Goal: Task Accomplishment & Management: Manage account settings

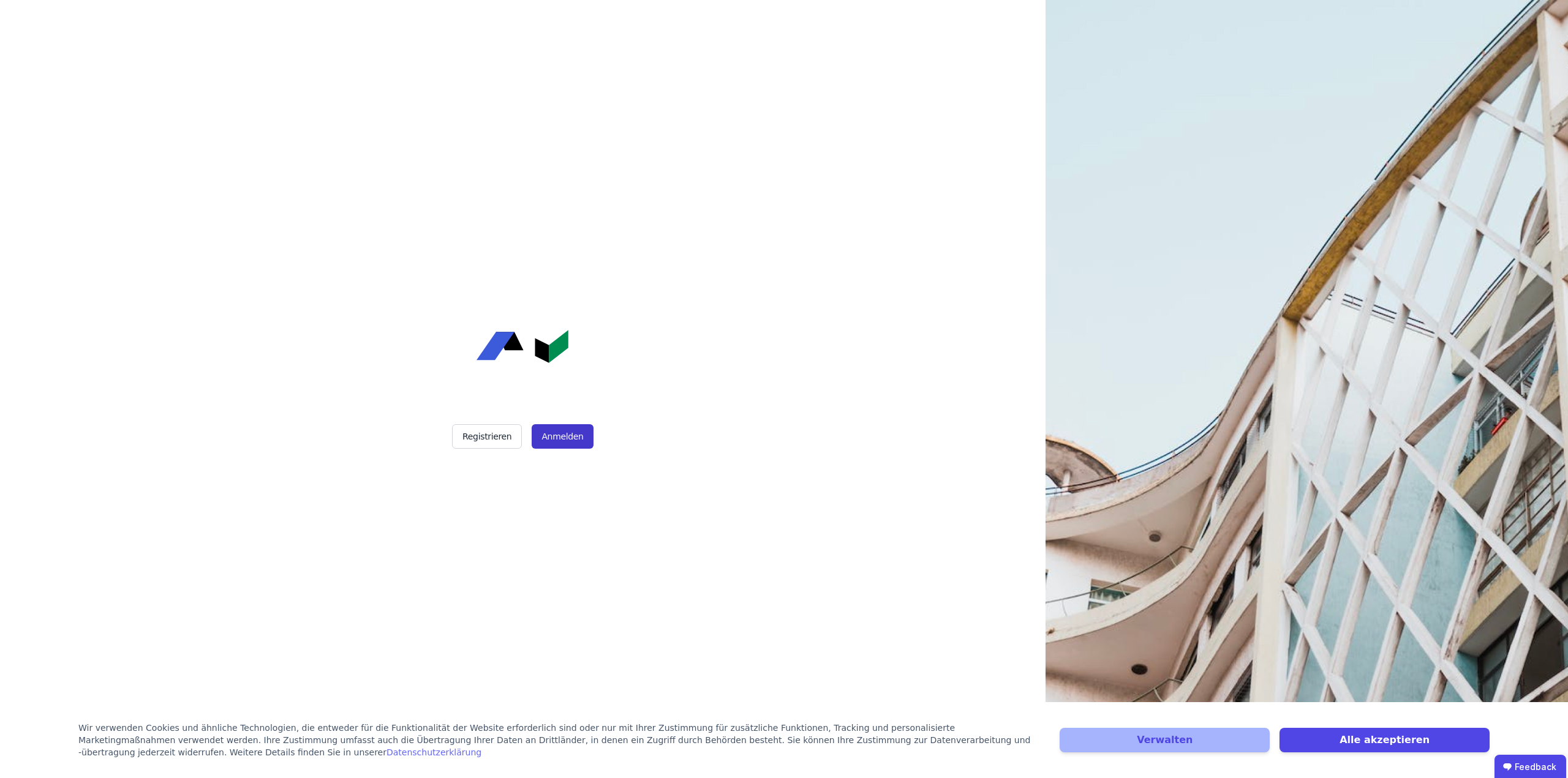
click at [561, 441] on button "Anmelden" at bounding box center [562, 436] width 61 height 24
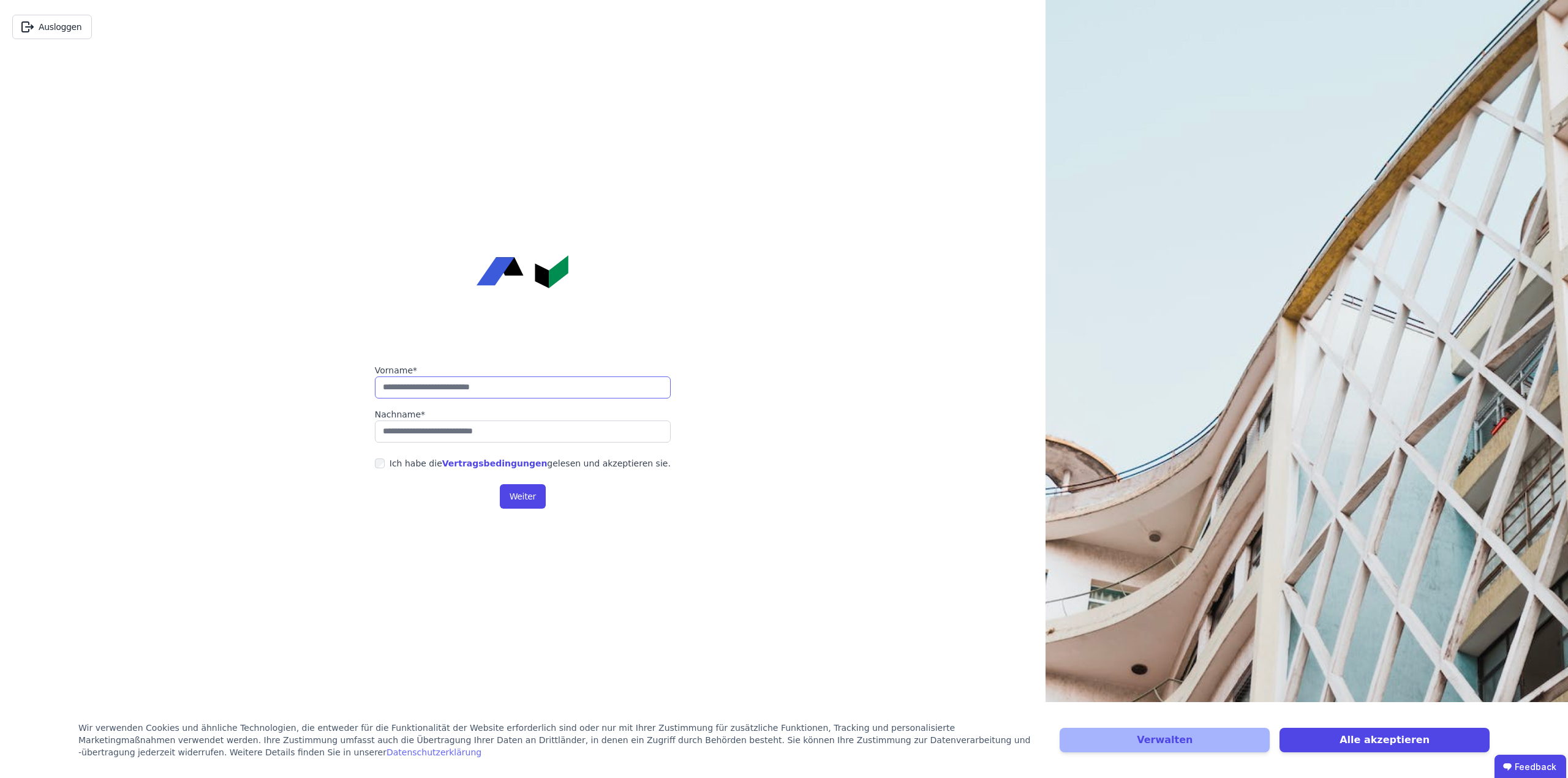
click at [471, 390] on input "string" at bounding box center [523, 388] width 296 height 22
type input "******"
type input "*******"
click at [521, 496] on button "Weiter" at bounding box center [523, 496] width 46 height 24
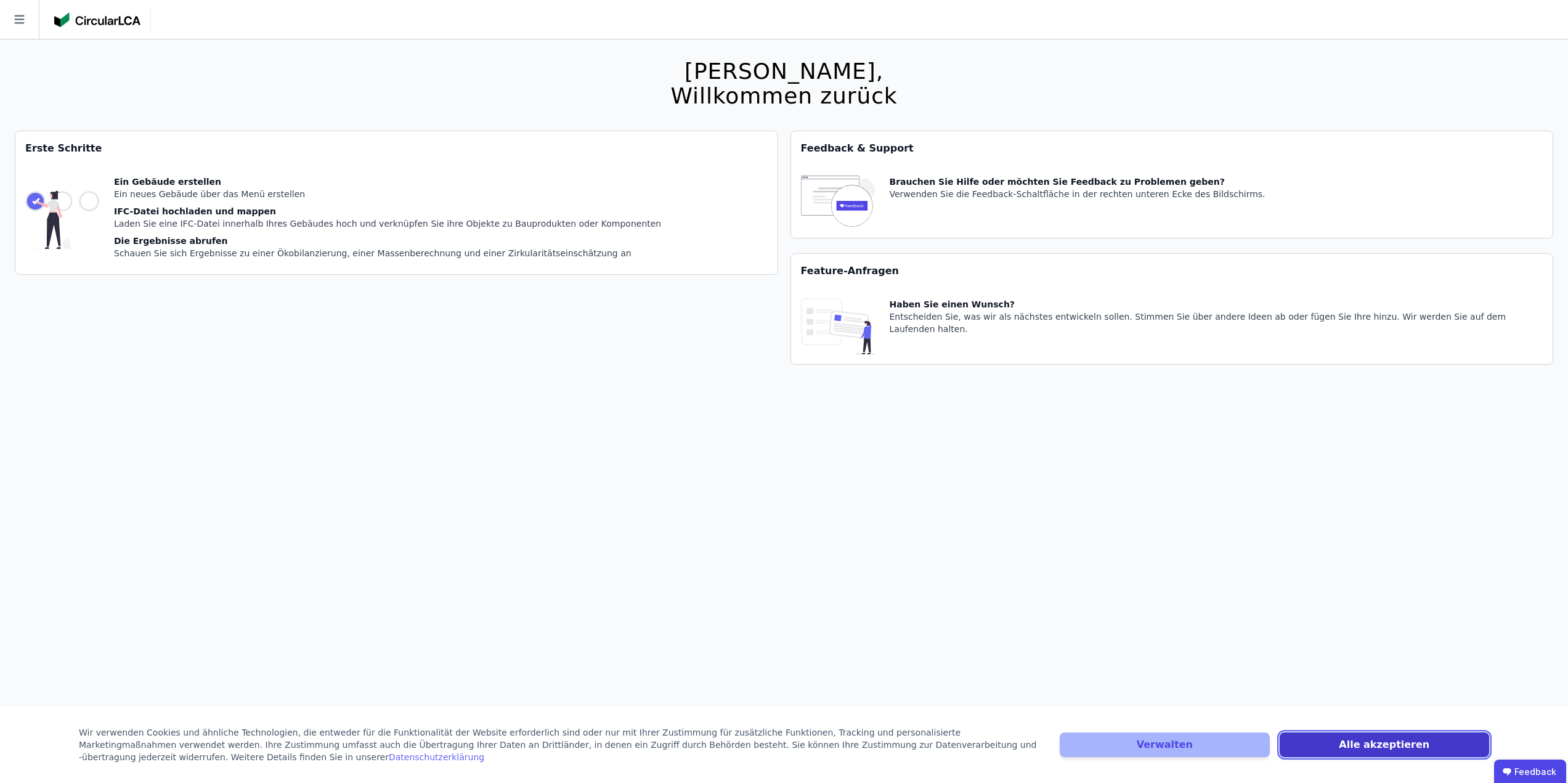
click at [1386, 745] on button "Alle akzeptieren" at bounding box center [1384, 745] width 210 height 24
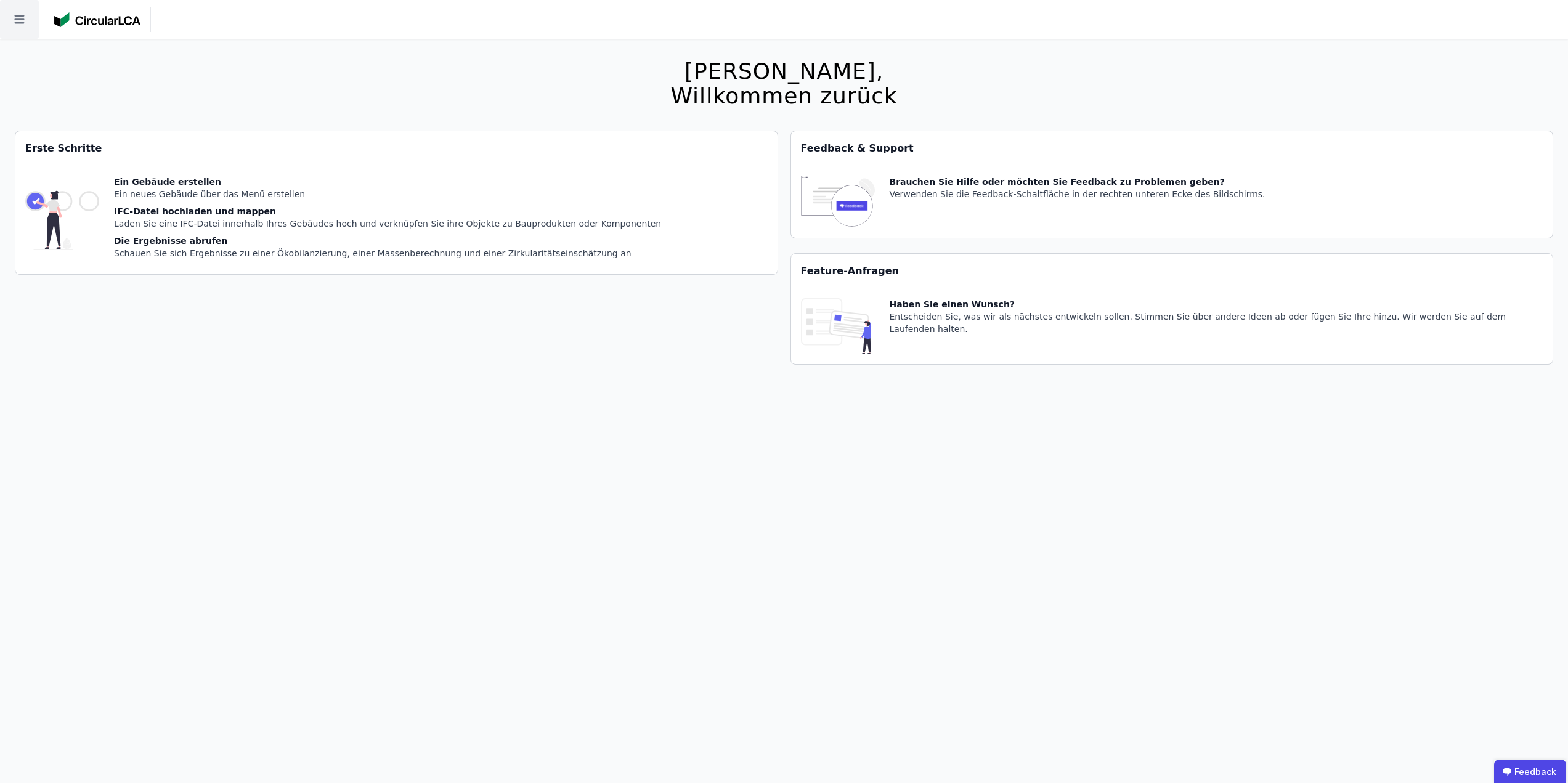
click at [24, 19] on icon at bounding box center [19, 19] width 39 height 39
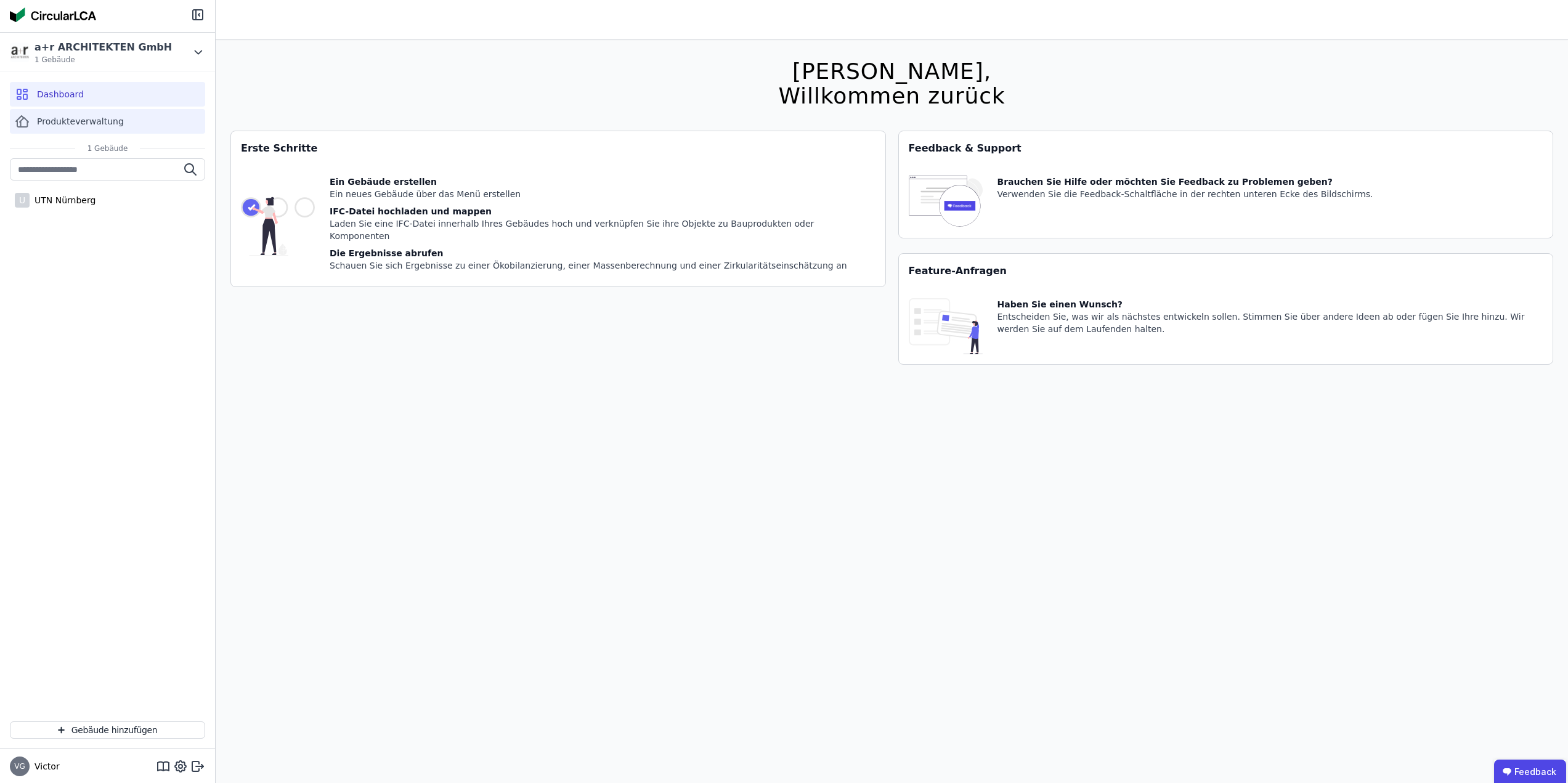
click at [86, 124] on span "Produkteverwaltung" at bounding box center [81, 121] width 87 height 13
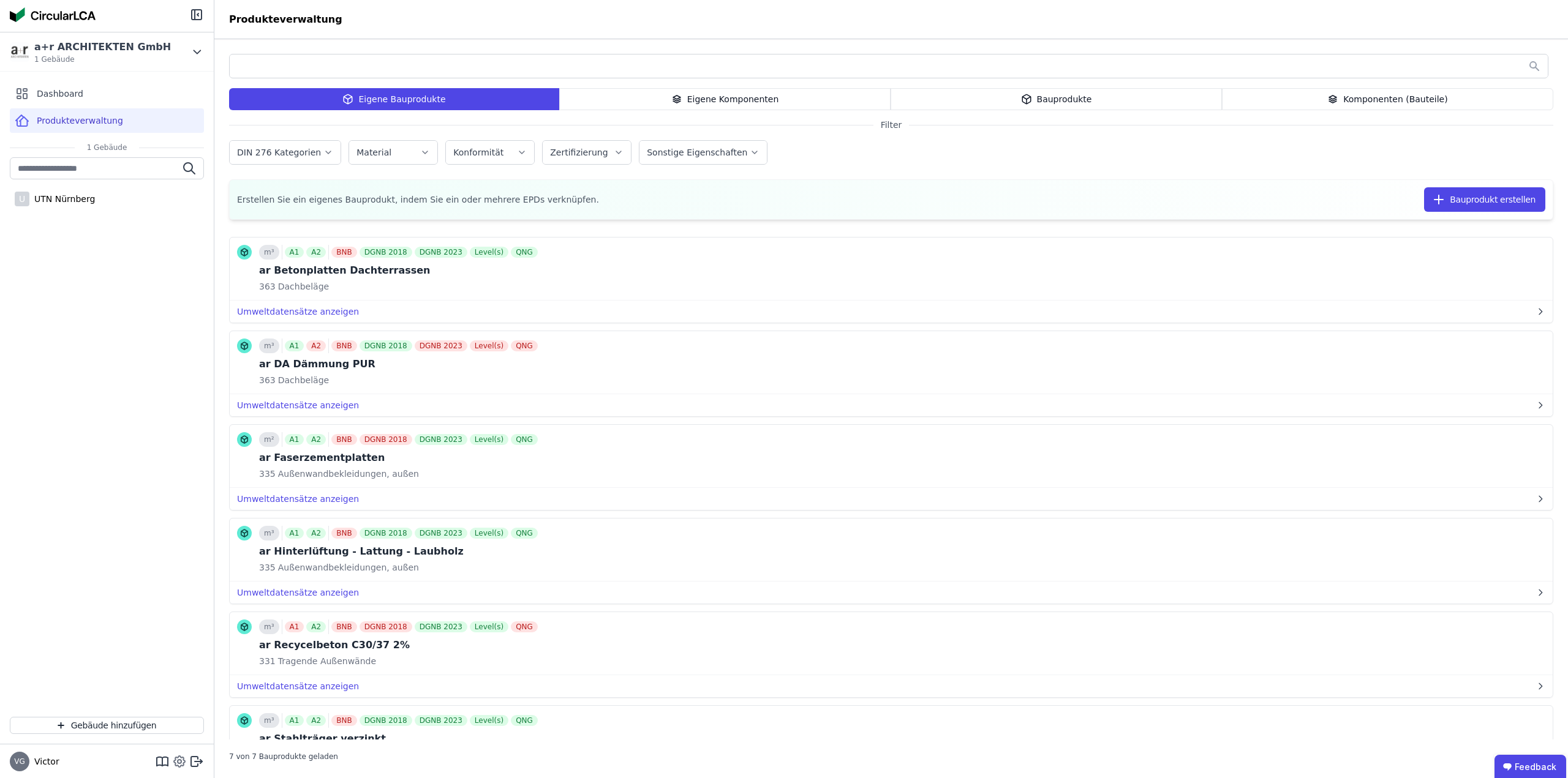
click at [182, 759] on icon at bounding box center [179, 762] width 14 height 14
select select "*"
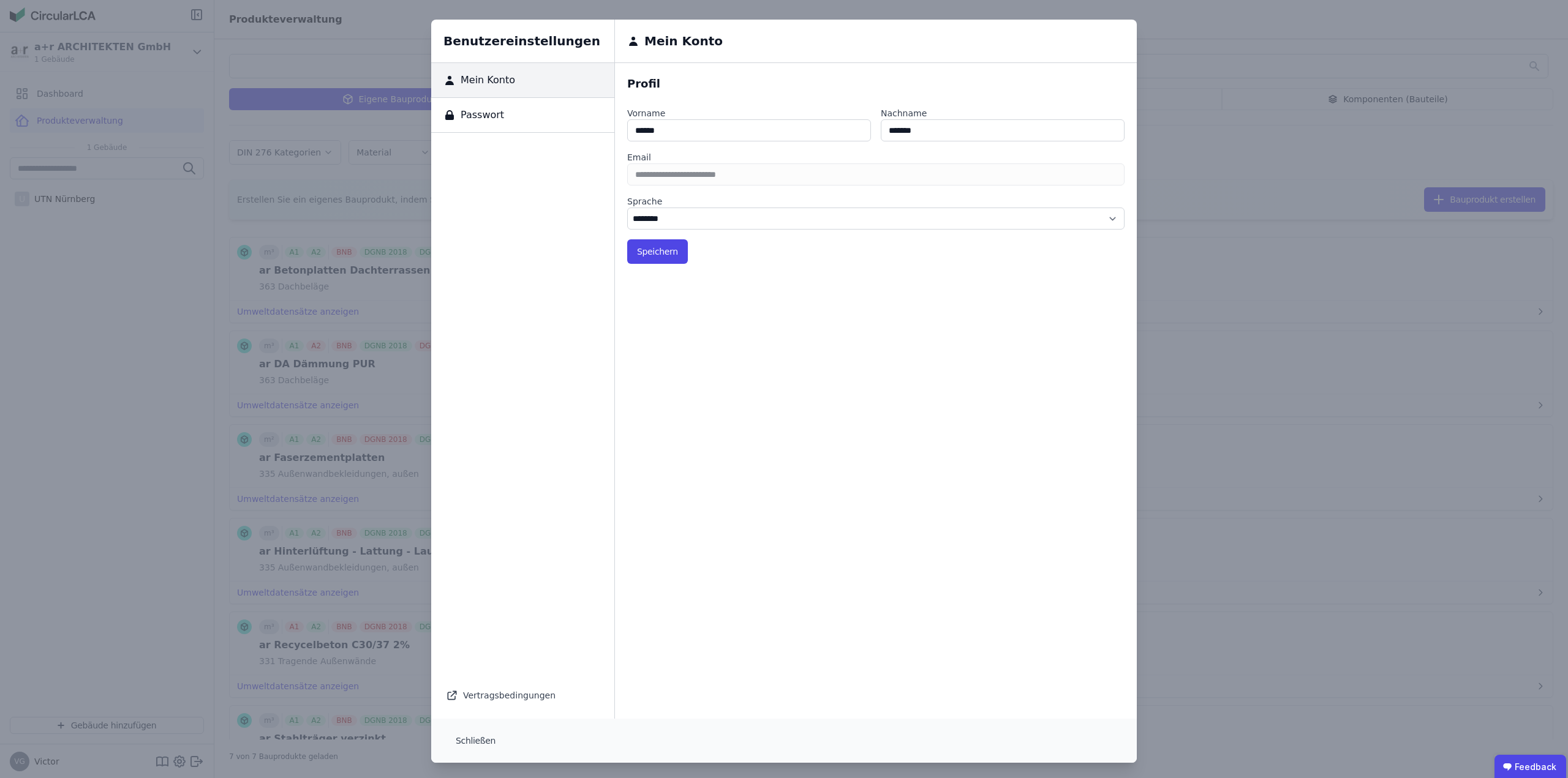
click at [131, 680] on div "Benutzereinstellungen Mein Konto Passwort Vertragsbedingungen Mein Konto Profil…" at bounding box center [784, 391] width 1568 height 782
click at [1250, 327] on div "Benutzereinstellungen Mein Konto Passwort Vertragsbedingungen Mein Konto Profil…" at bounding box center [784, 391] width 1568 height 782
click at [475, 746] on button "Schließen" at bounding box center [476, 740] width 59 height 24
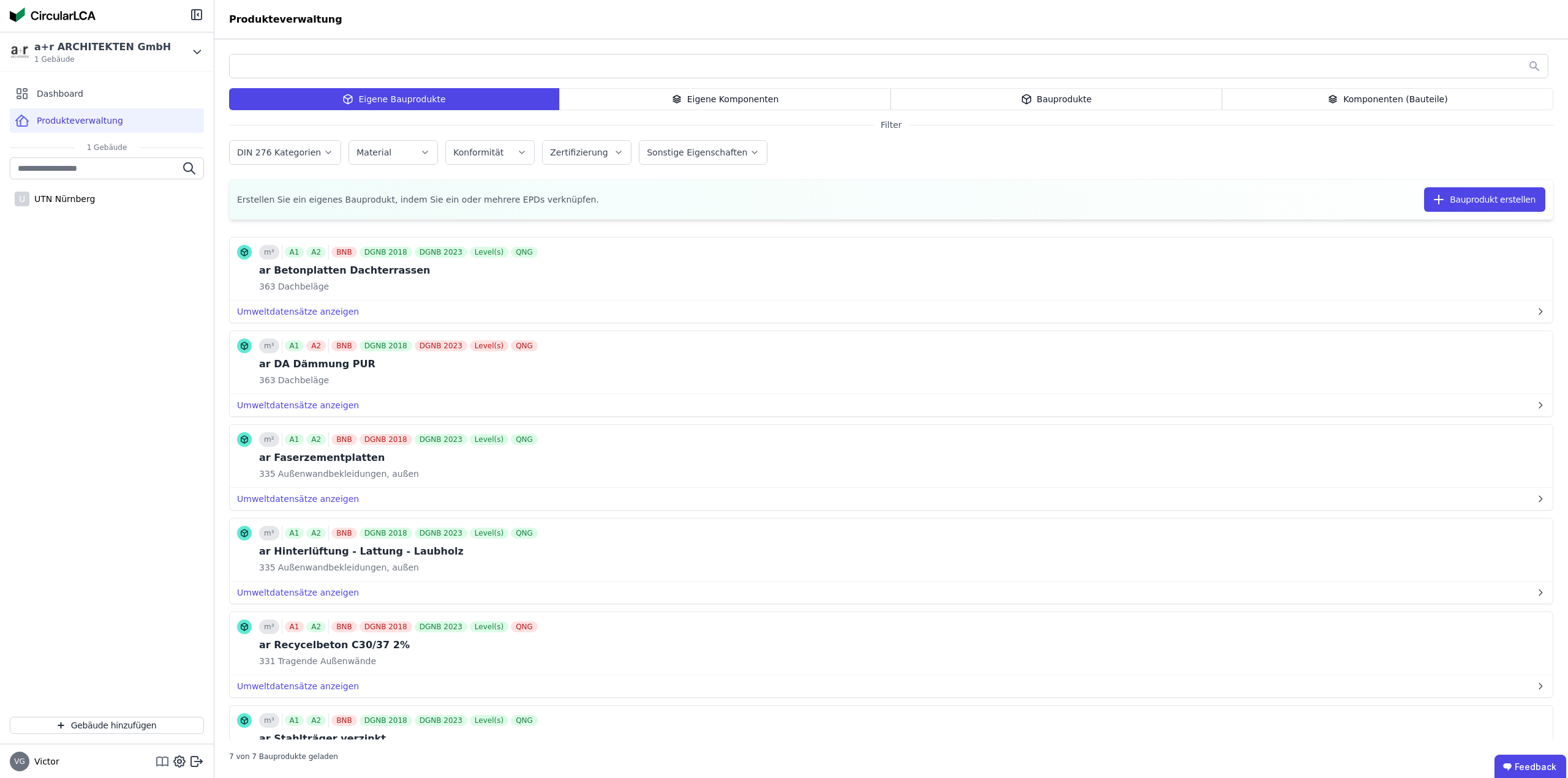
click at [160, 765] on icon at bounding box center [162, 765] width 11 height 1
click at [162, 53] on div "a+r ARCHITEKTEN GmbH 1 Gebäude" at bounding box center [97, 51] width 175 height 24
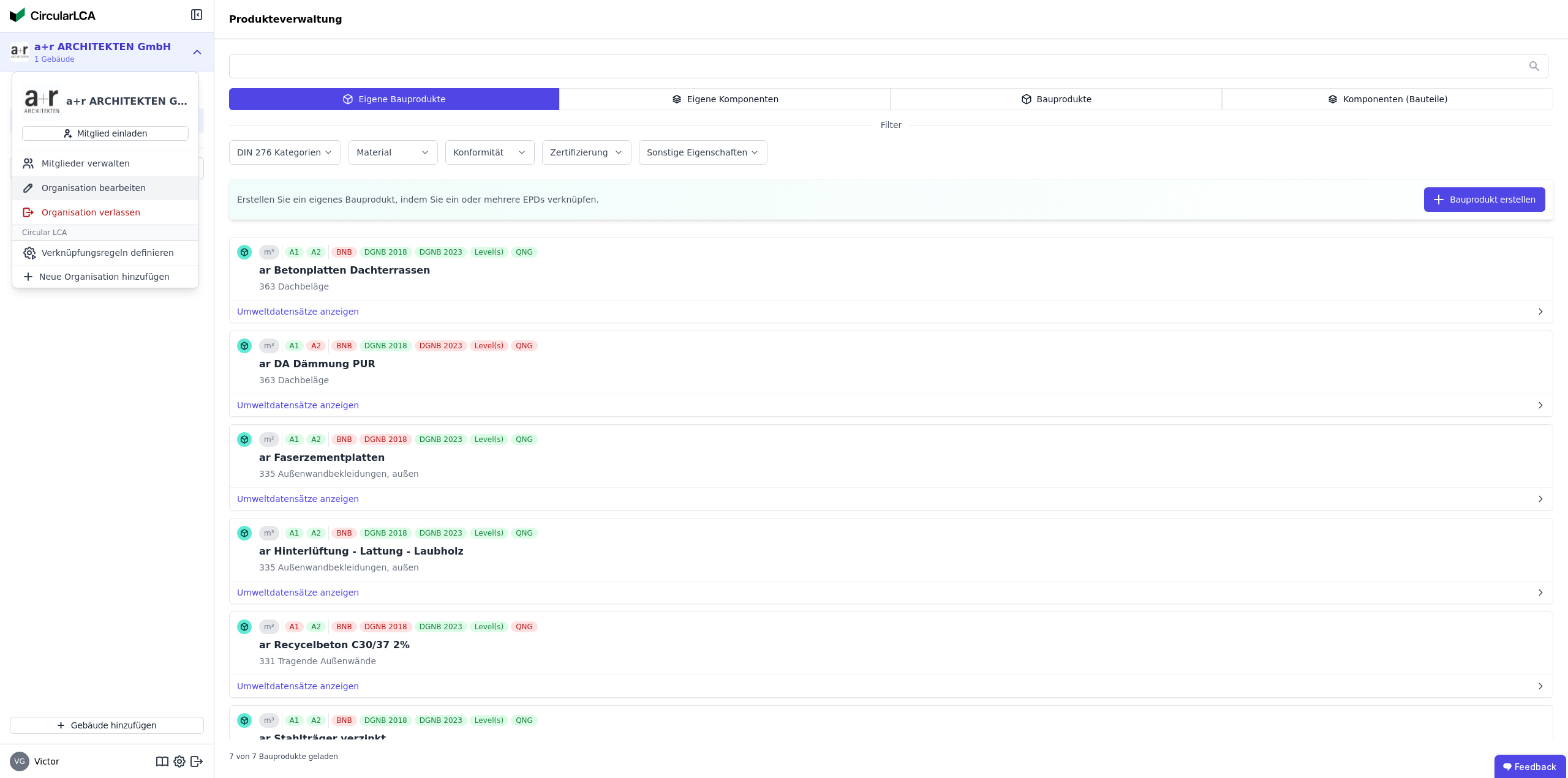
click at [122, 188] on div "Organisation bearbeiten" at bounding box center [105, 187] width 186 height 24
select select "**********"
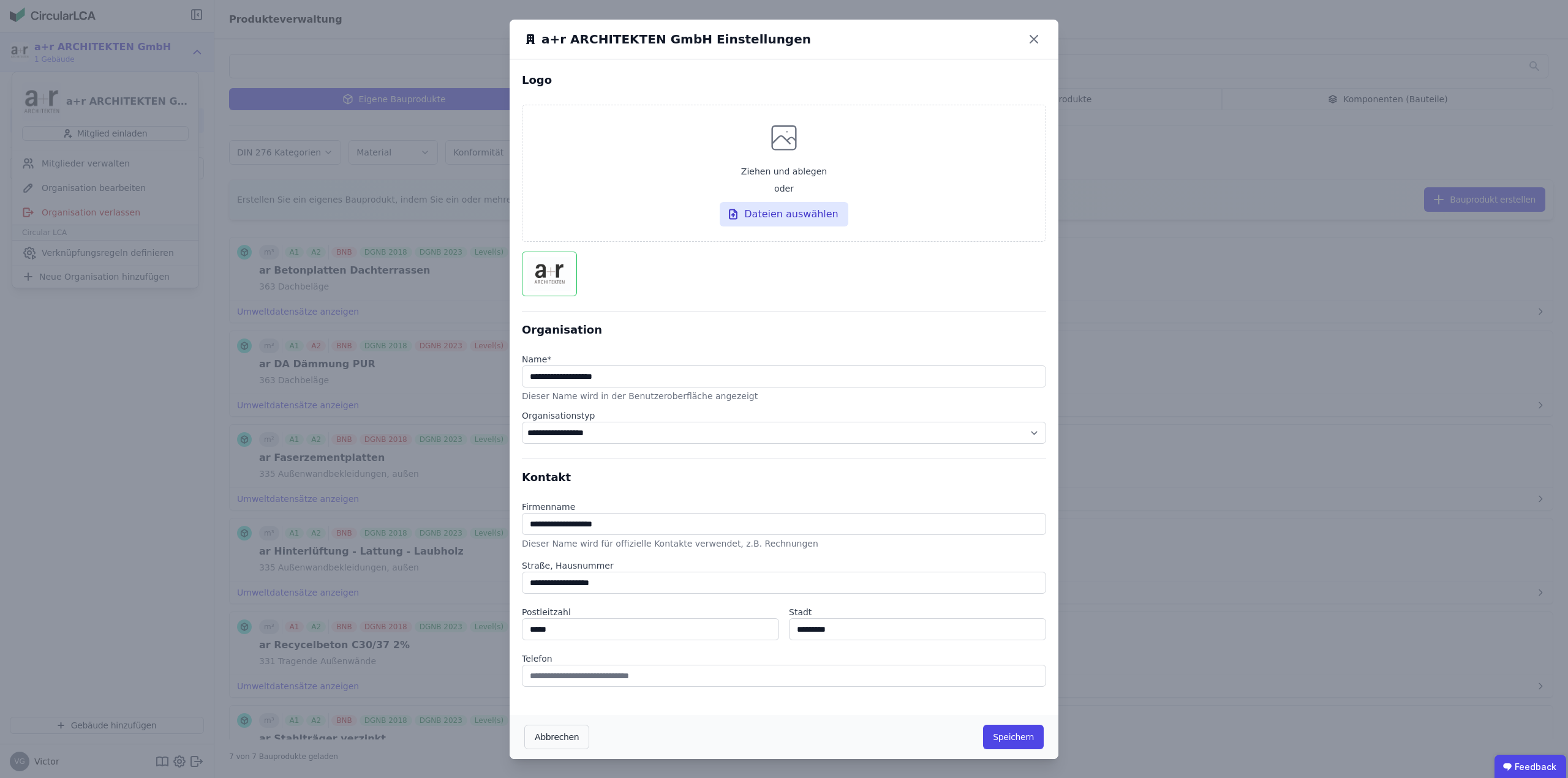
scroll to position [1, 0]
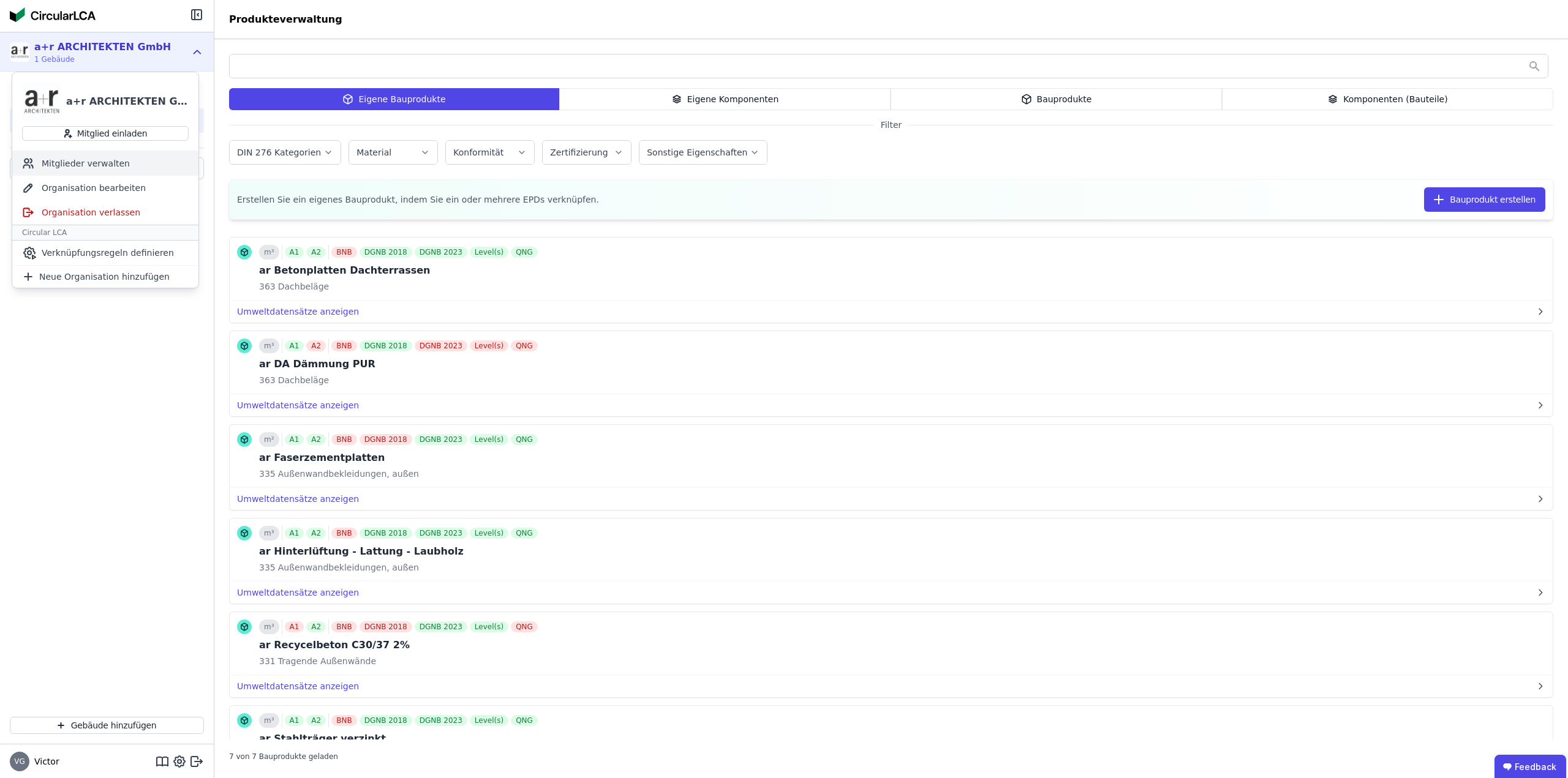
click at [76, 165] on div "Mitglieder verwalten" at bounding box center [105, 163] width 186 height 24
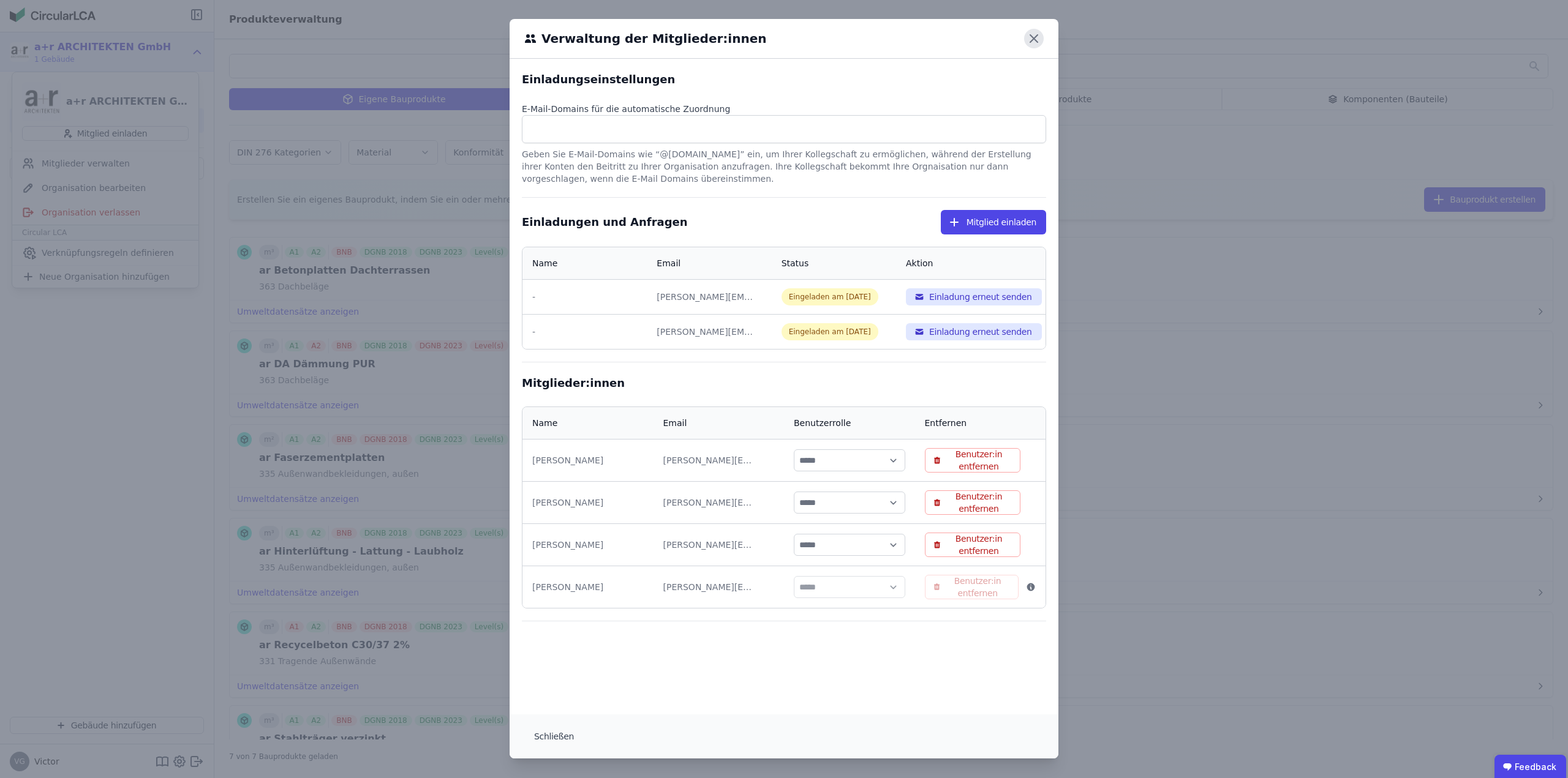
click at [1032, 40] on icon at bounding box center [1034, 39] width 20 height 20
